Goal: Task Accomplishment & Management: Complete application form

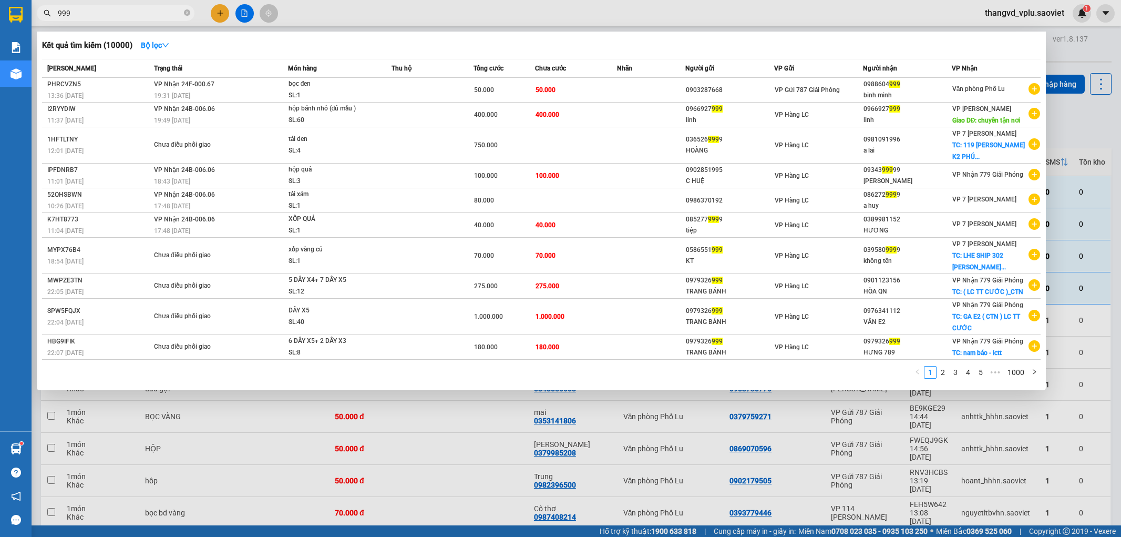
click at [108, 14] on input "999" at bounding box center [120, 13] width 124 height 12
click at [385, 3] on div at bounding box center [560, 268] width 1121 height 537
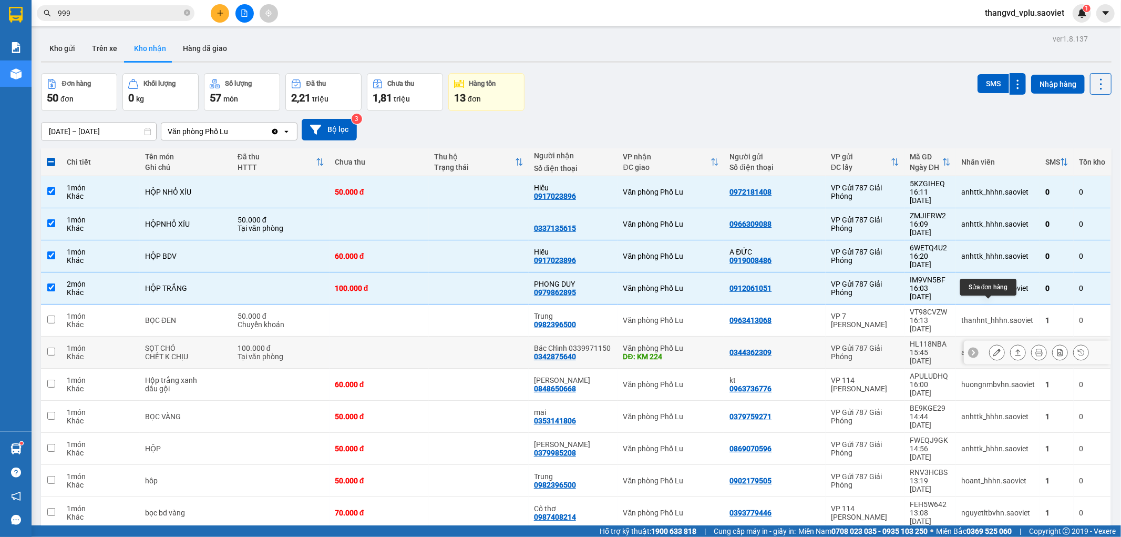
click at [993, 348] on icon at bounding box center [996, 351] width 7 height 7
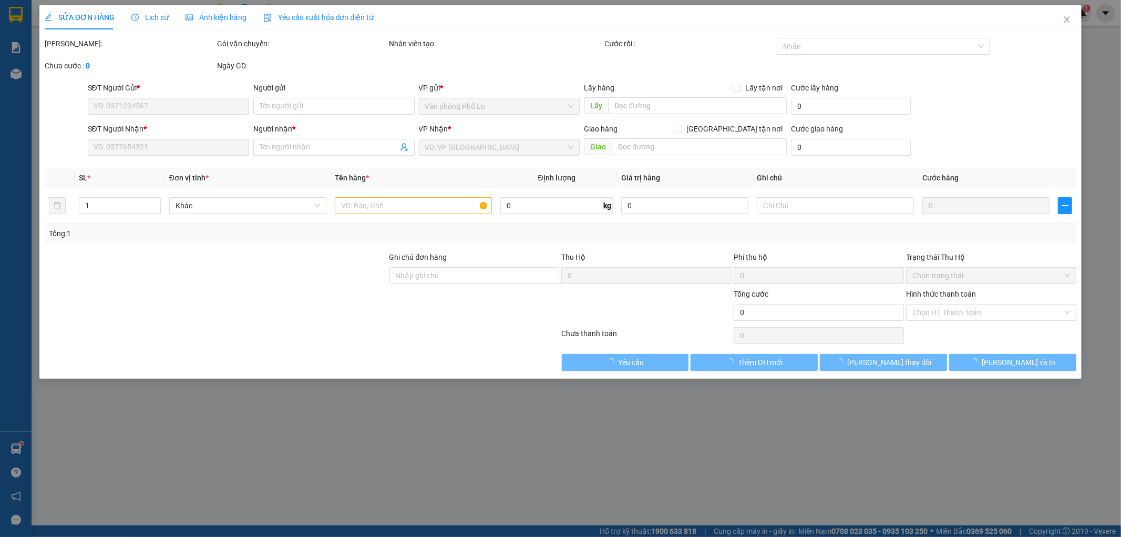
type input "0344362309"
type input "0342875640"
type input "Bác Chỉnh 0339971150"
type input "KM 224"
type input "100.000"
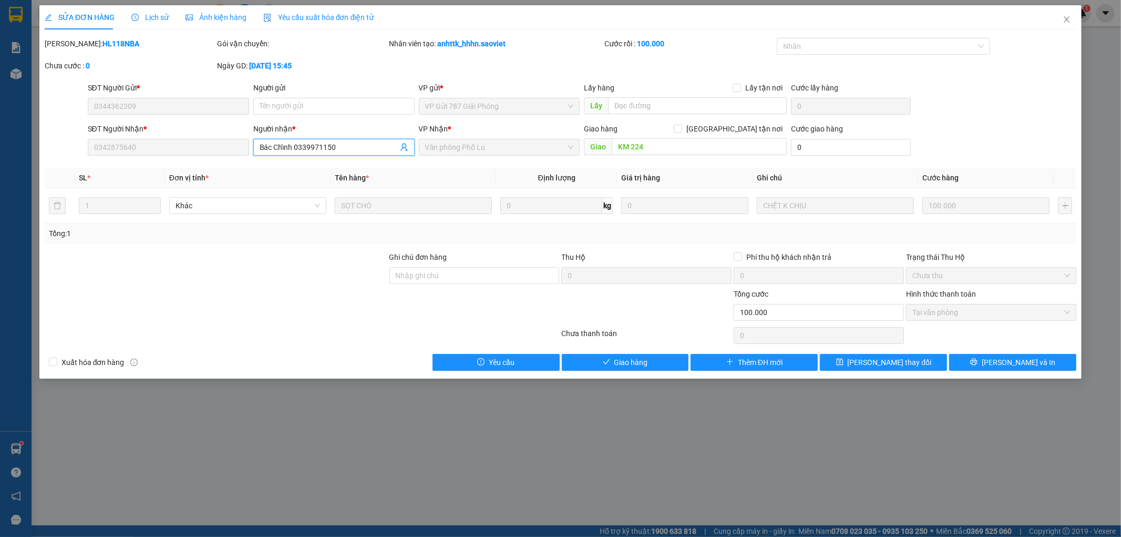
drag, startPoint x: 341, startPoint y: 149, endPoint x: 295, endPoint y: 149, distance: 45.7
click at [295, 149] on input "Bác Chỉnh 0339971150" at bounding box center [329, 147] width 138 height 12
click at [1066, 18] on icon "close" at bounding box center [1067, 19] width 8 height 8
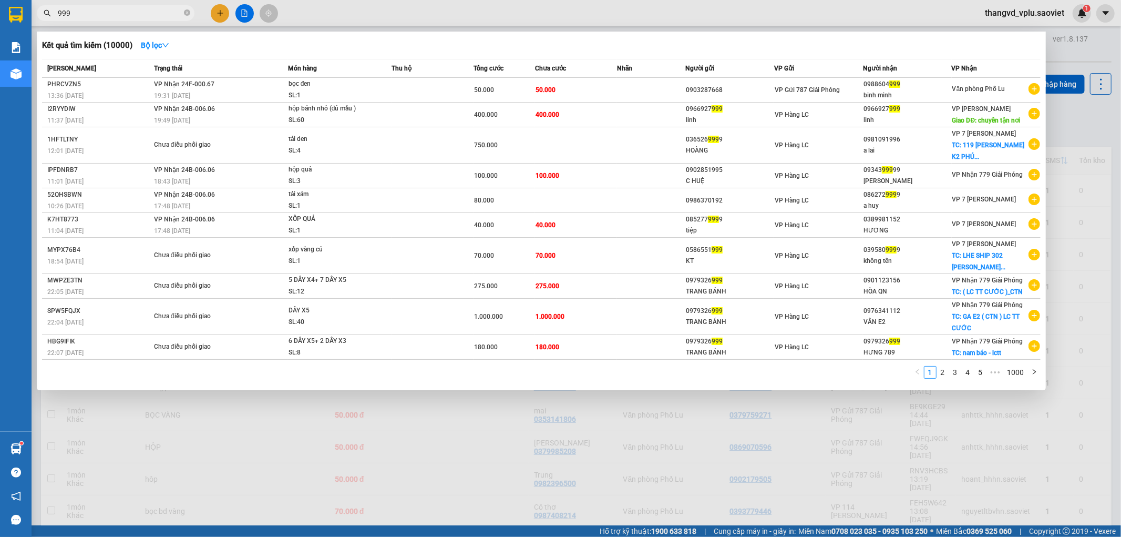
click at [121, 12] on input "999" at bounding box center [120, 13] width 124 height 12
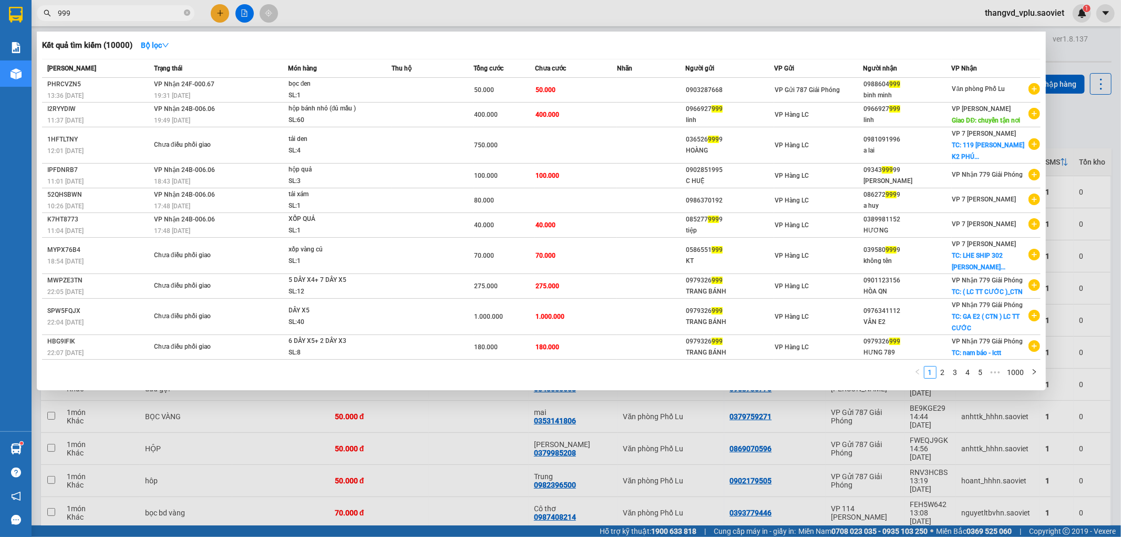
paste input "0342875640"
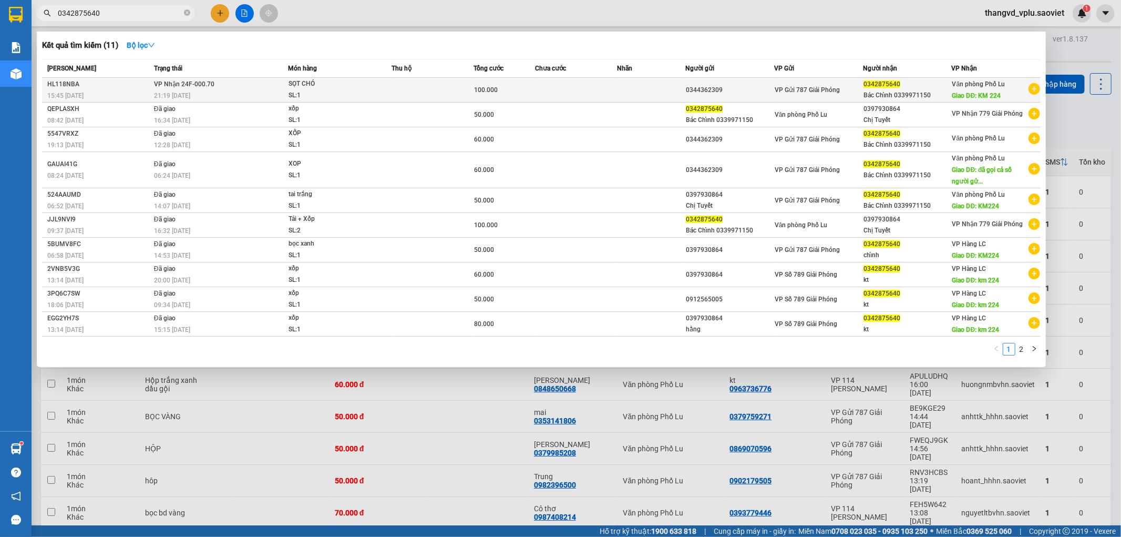
type input "0342875640"
click at [338, 90] on div "SL: 1" at bounding box center [327, 96] width 79 height 12
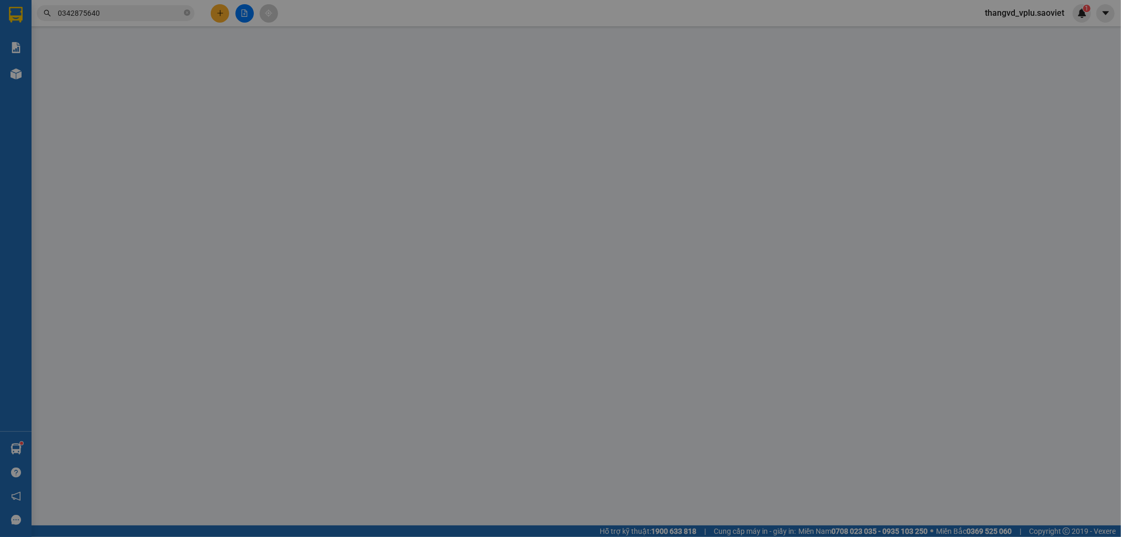
type input "0344362309"
type input "0342875640"
type input "Bác Chỉnh 0339971150"
type input "KM 224"
type input "100.000"
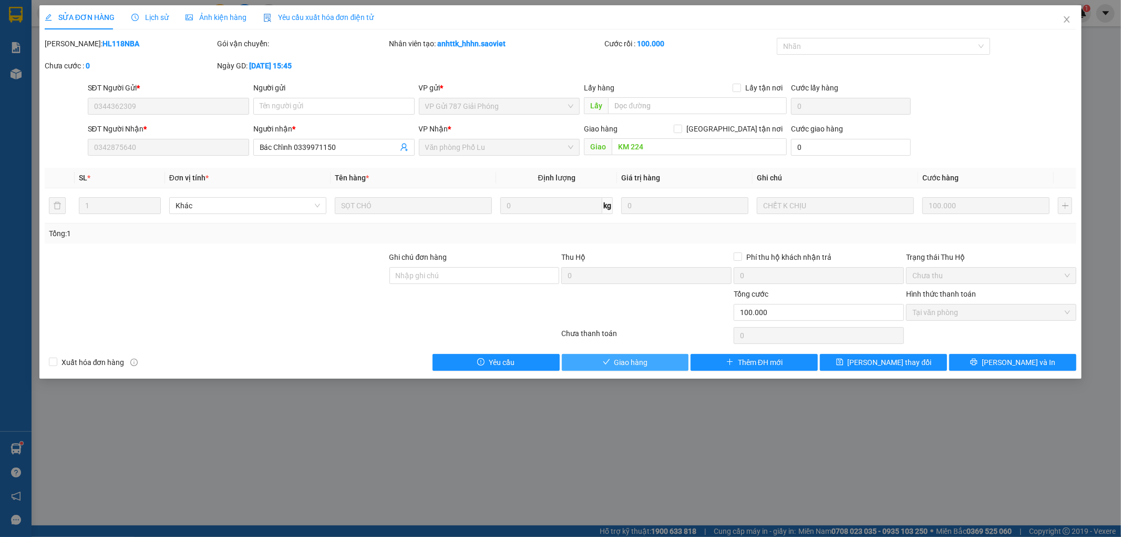
click at [635, 360] on span "Giao hàng" at bounding box center [631, 362] width 34 height 12
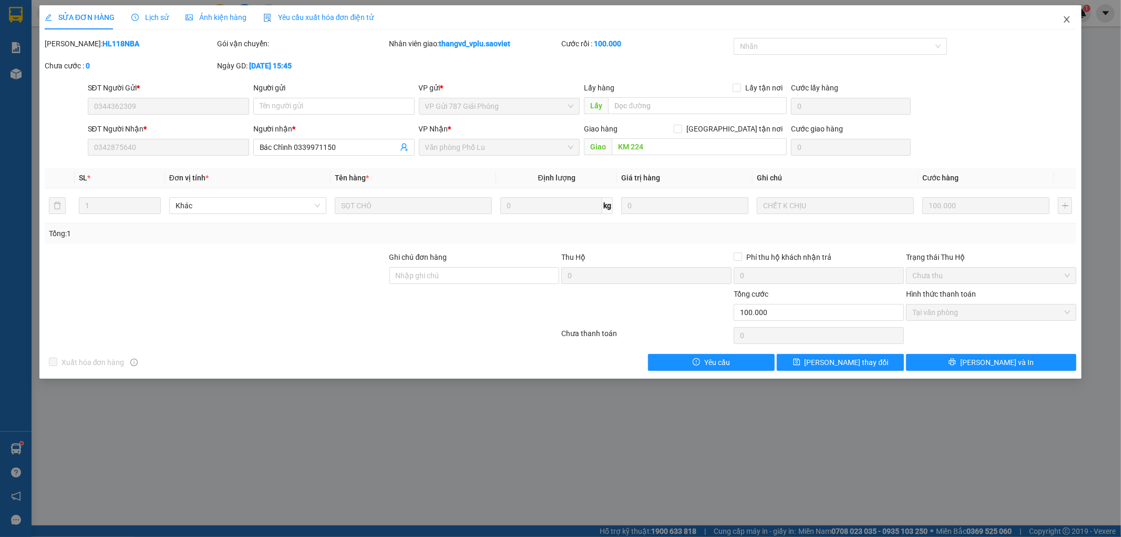
click at [1064, 19] on icon "close" at bounding box center [1067, 19] width 8 height 8
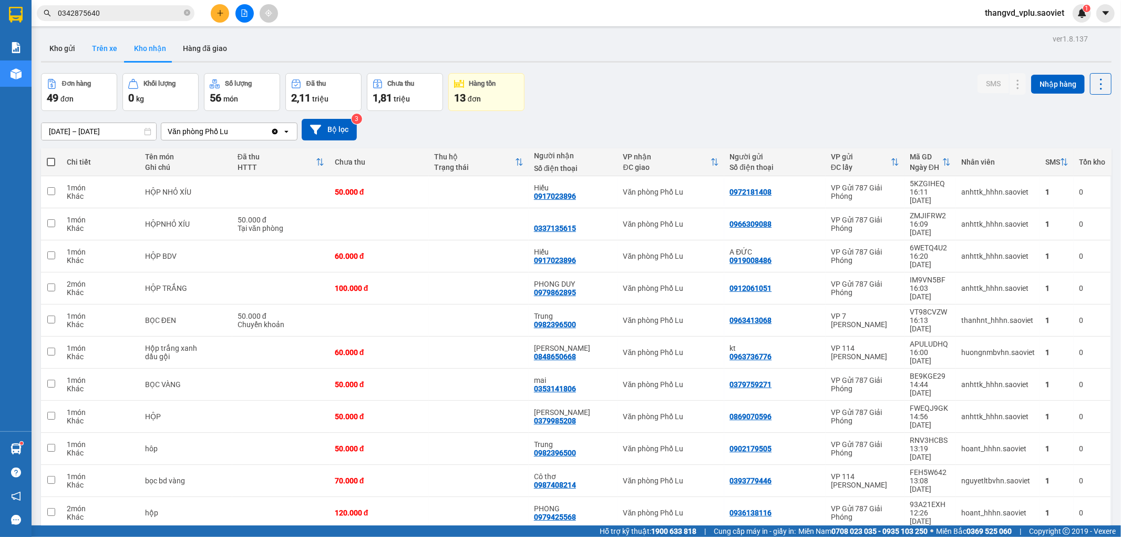
click at [99, 46] on button "Trên xe" at bounding box center [105, 48] width 42 height 25
type input "[DATE] – [DATE]"
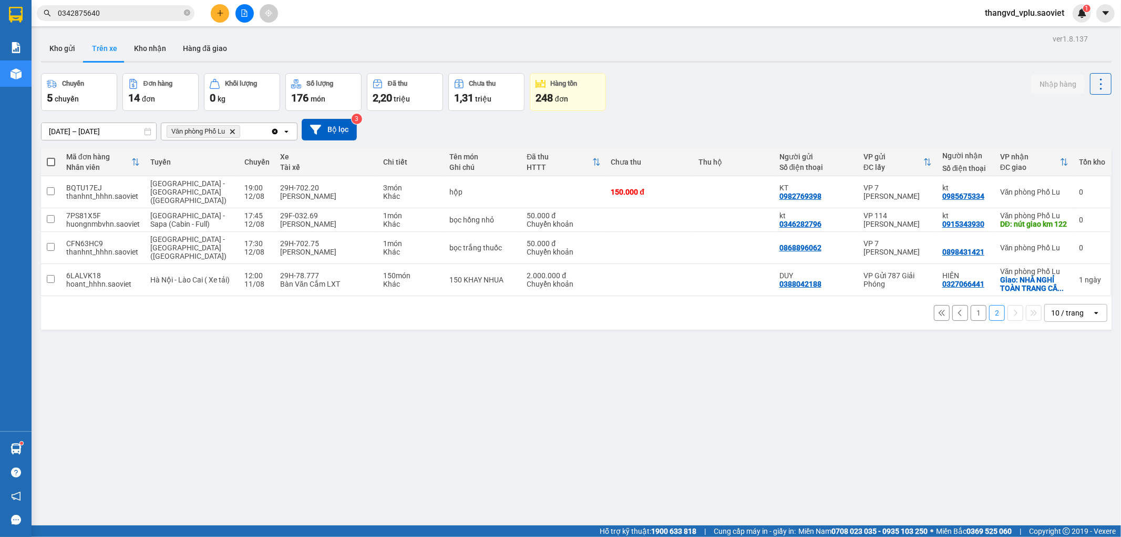
click at [971, 305] on button "1" at bounding box center [979, 313] width 16 height 16
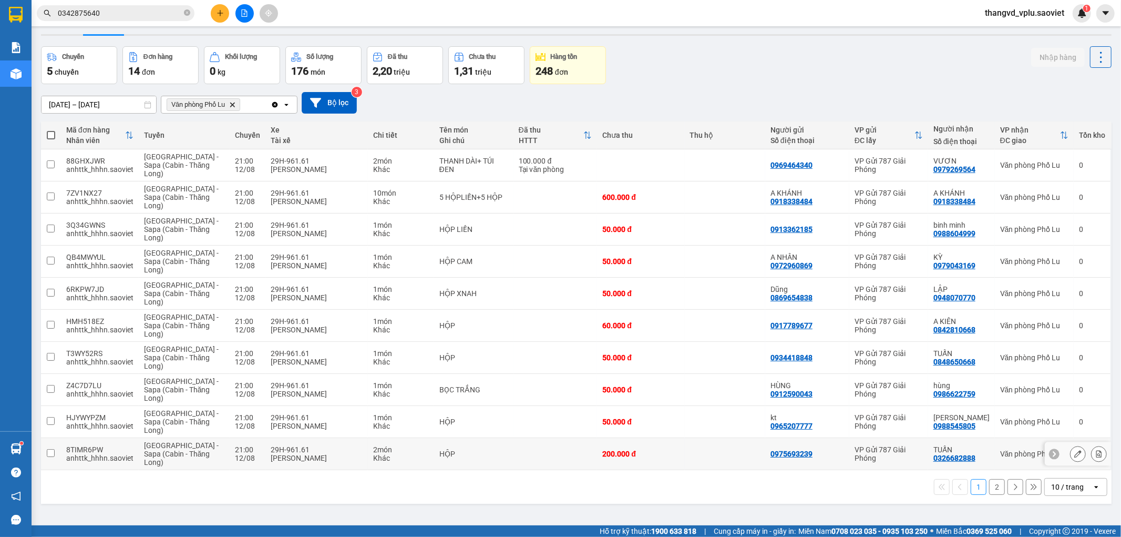
scroll to position [48, 0]
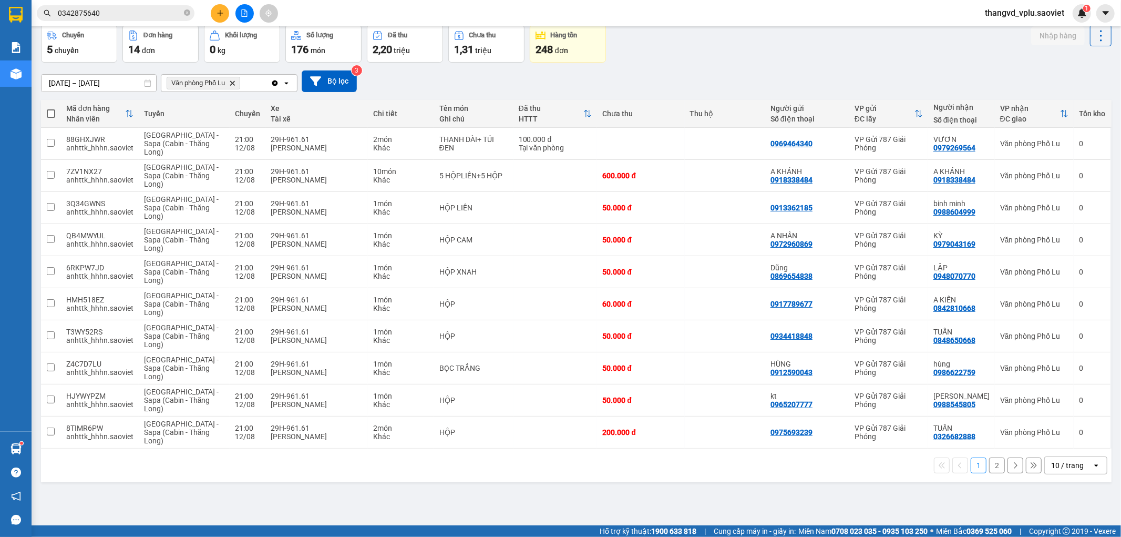
click at [989, 467] on button "2" at bounding box center [997, 465] width 16 height 16
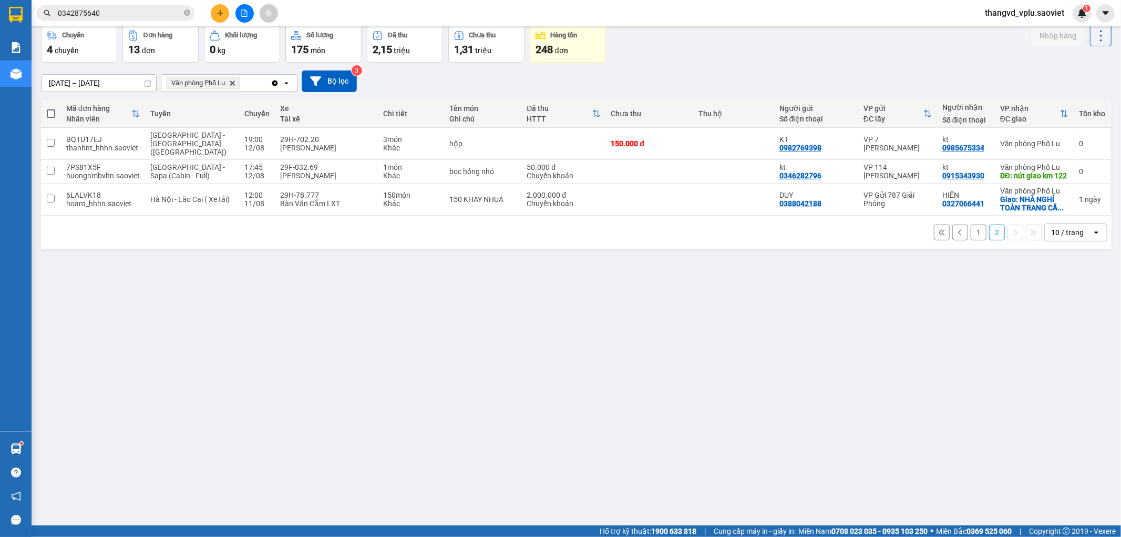
click at [971, 234] on button "1" at bounding box center [979, 232] width 16 height 16
